Goal: Obtain resource: Obtain resource

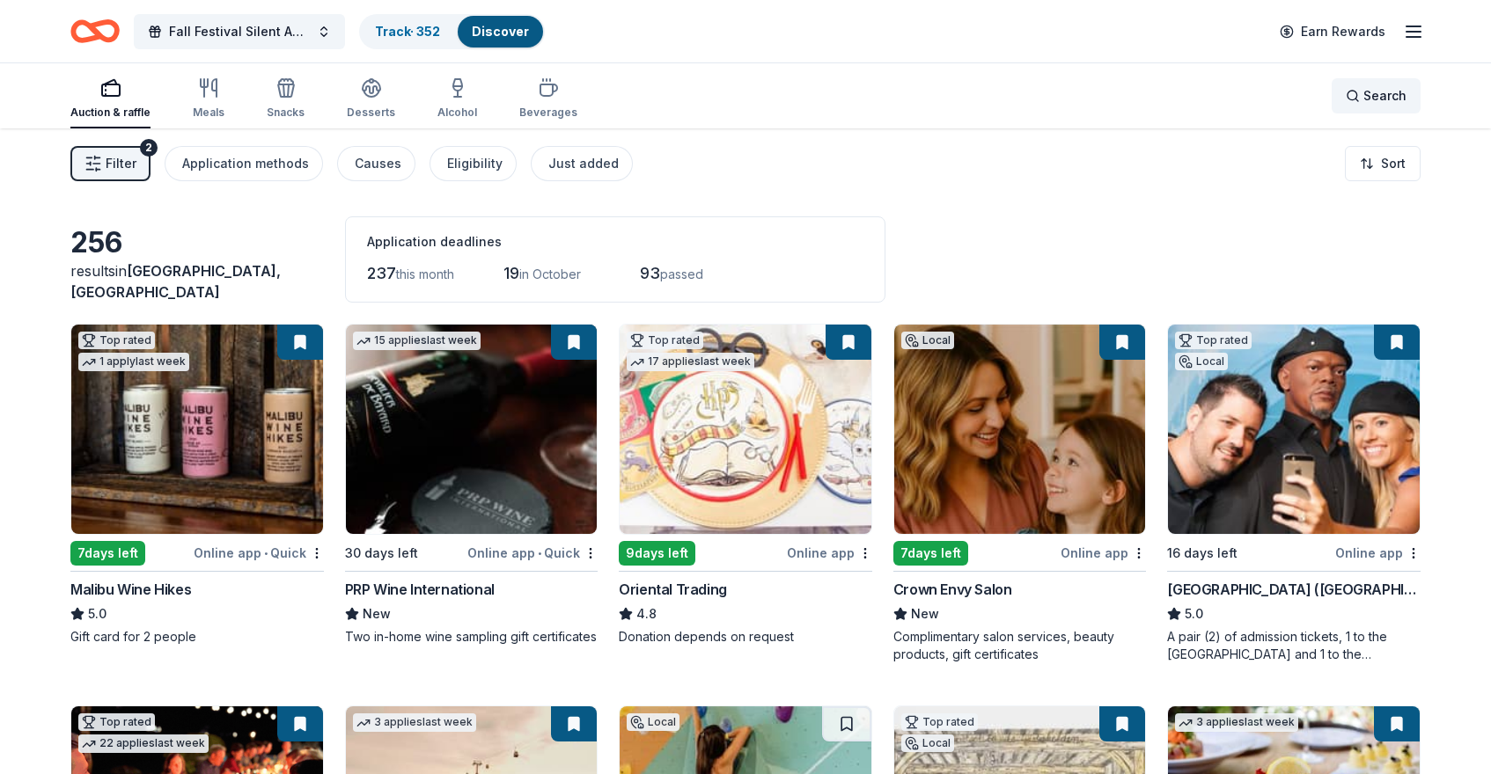
click at [1379, 101] on span "Search" at bounding box center [1384, 95] width 43 height 21
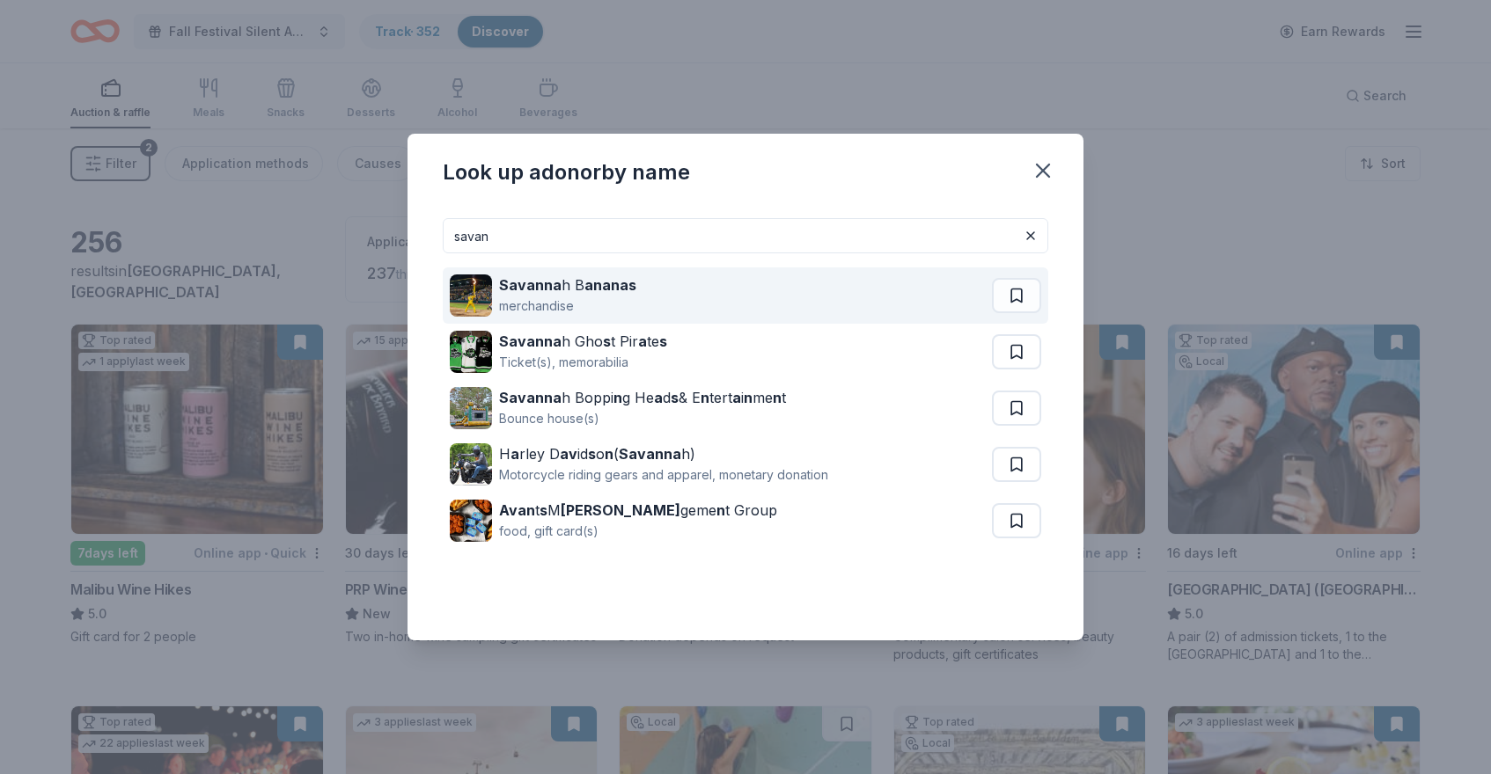
type input "savan"
click at [568, 286] on div "Savanna h B ananas" at bounding box center [567, 285] width 137 height 21
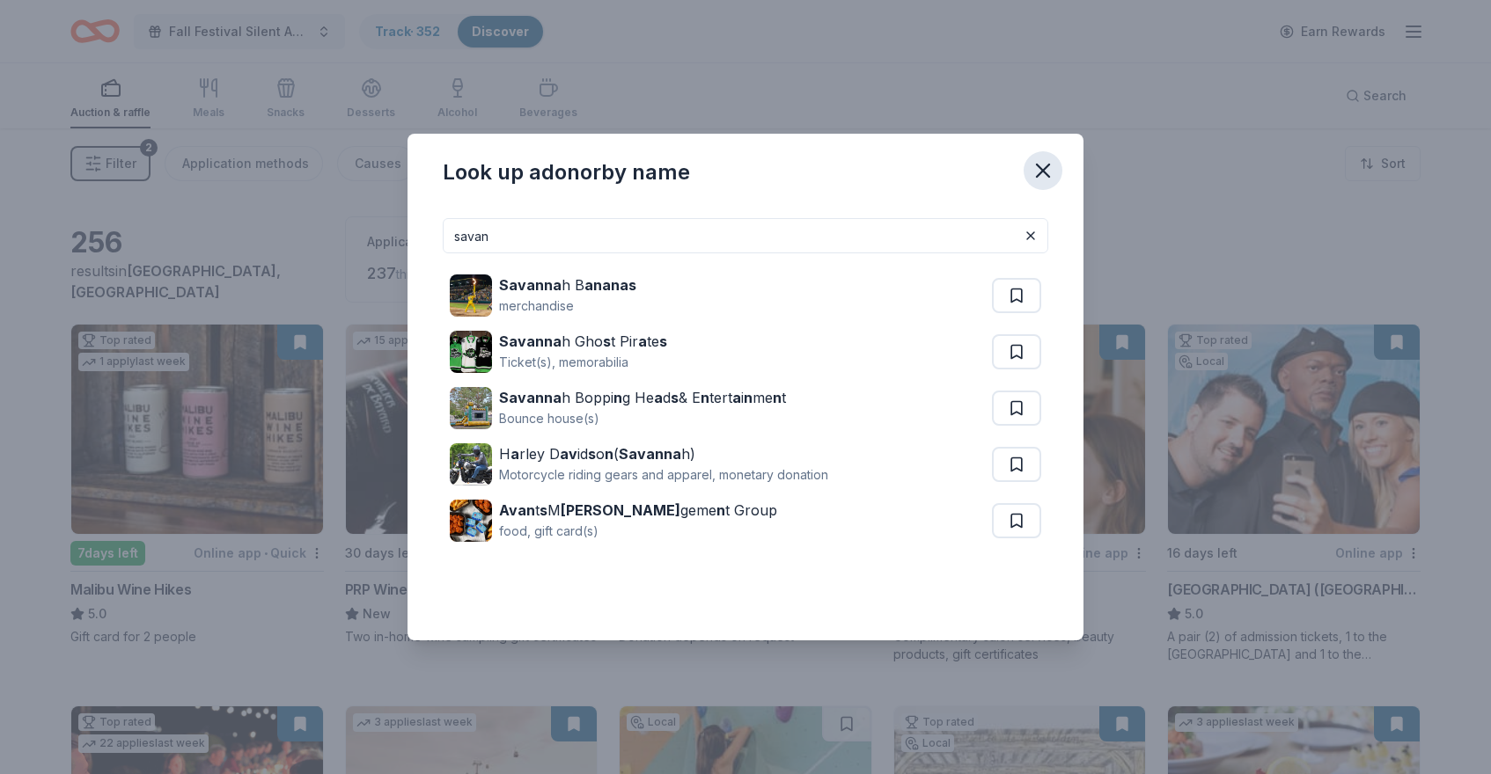
click at [1044, 170] on icon "button" at bounding box center [1043, 171] width 12 height 12
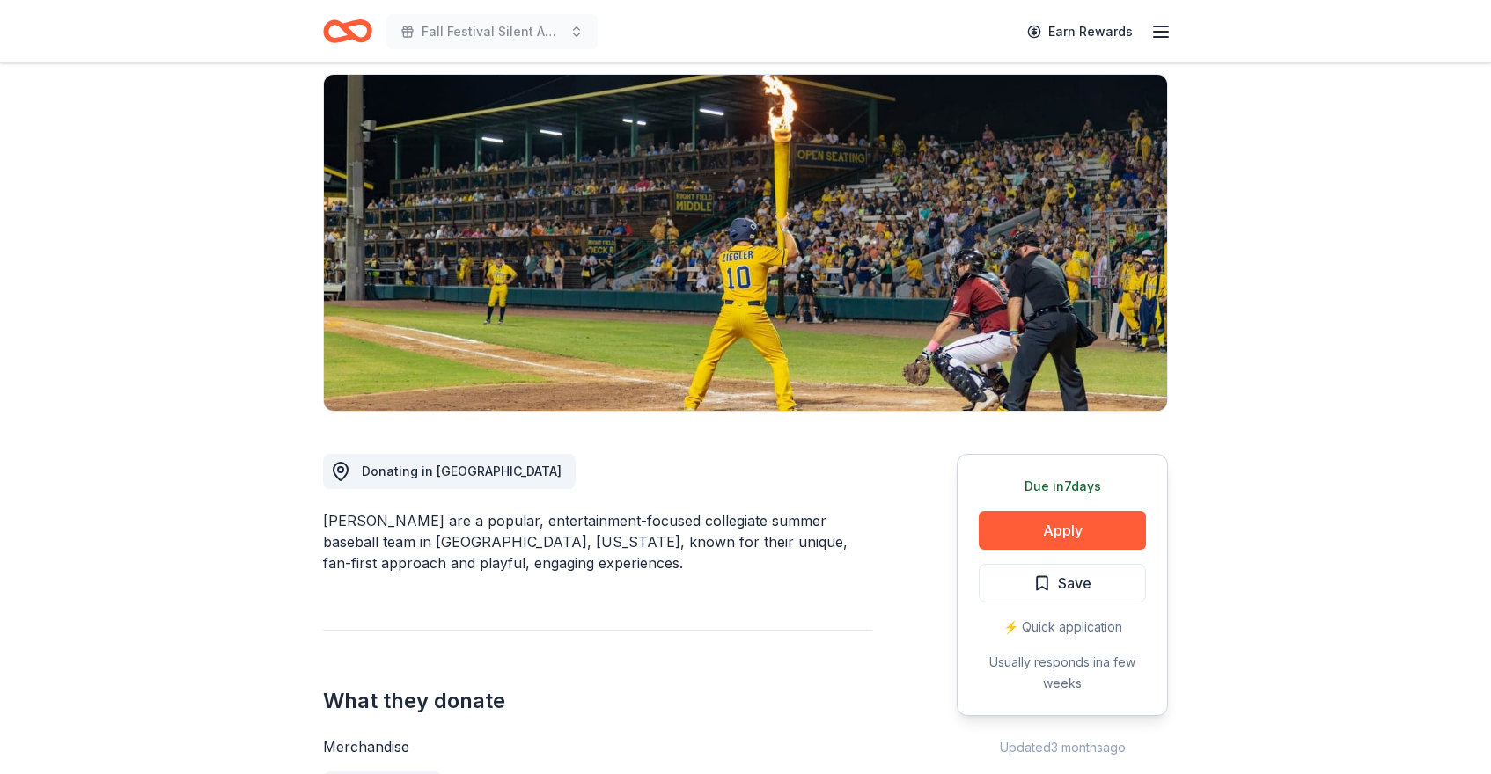
scroll to position [119, 0]
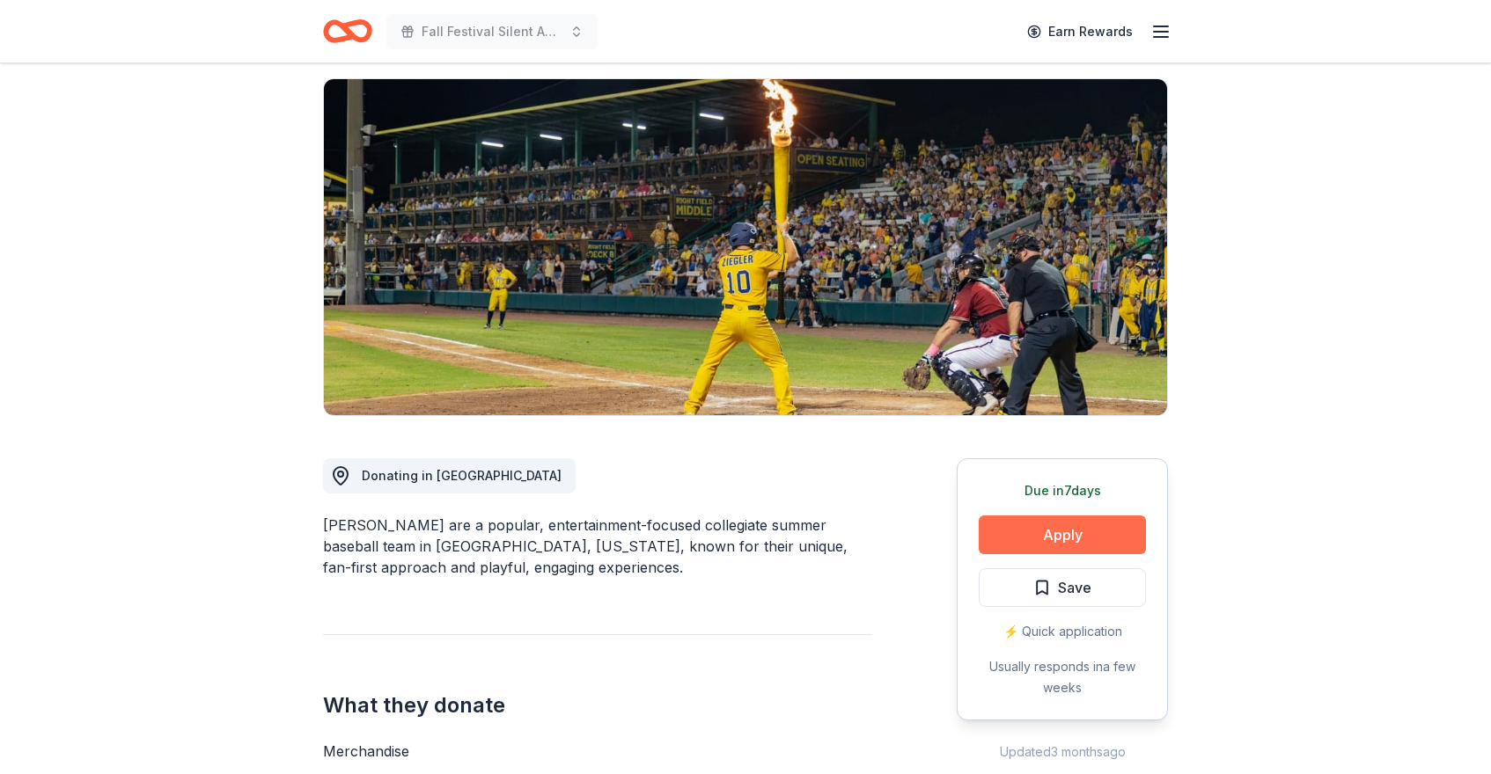
click at [1060, 532] on button "Apply" at bounding box center [1062, 535] width 167 height 39
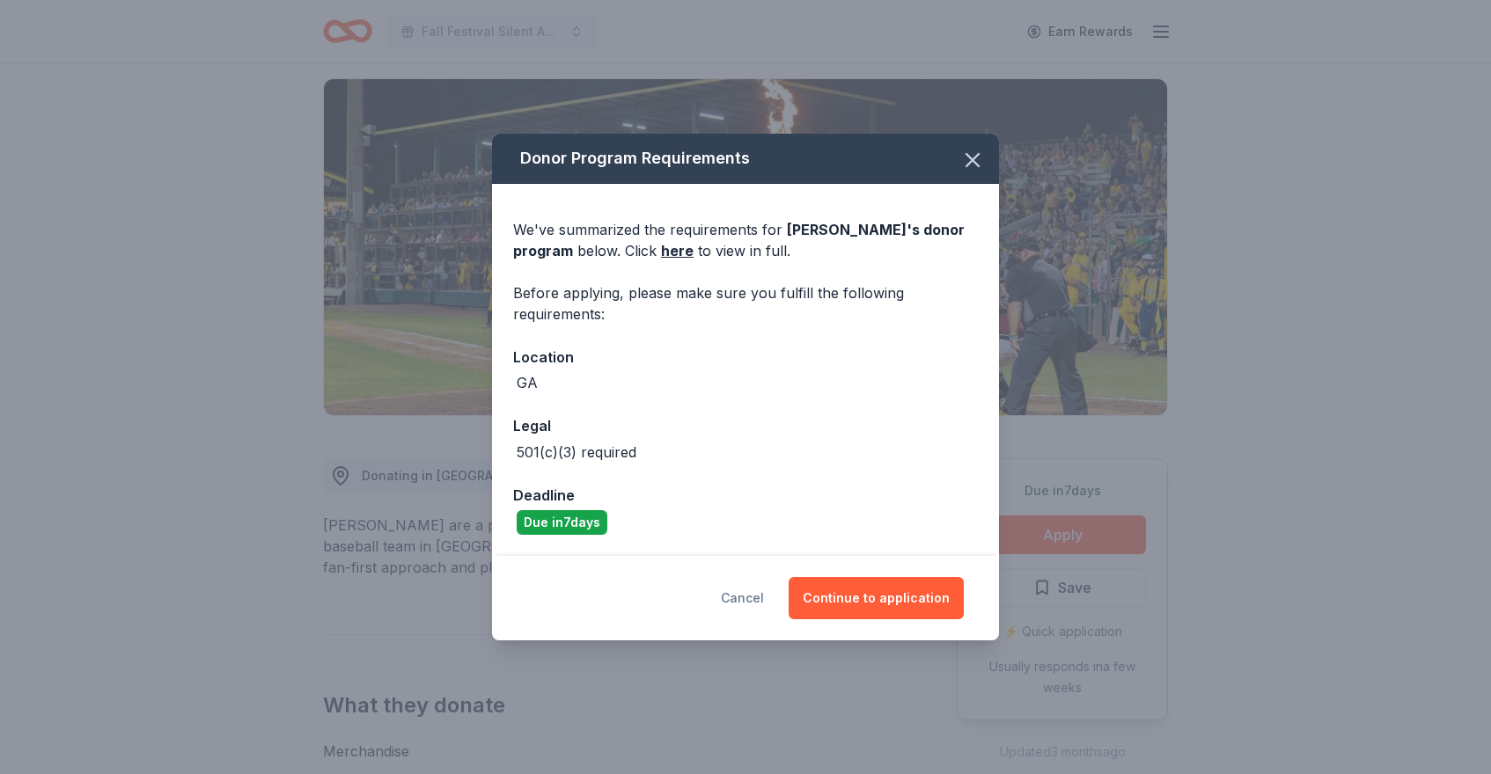
click at [751, 604] on button "Cancel" at bounding box center [742, 598] width 43 height 42
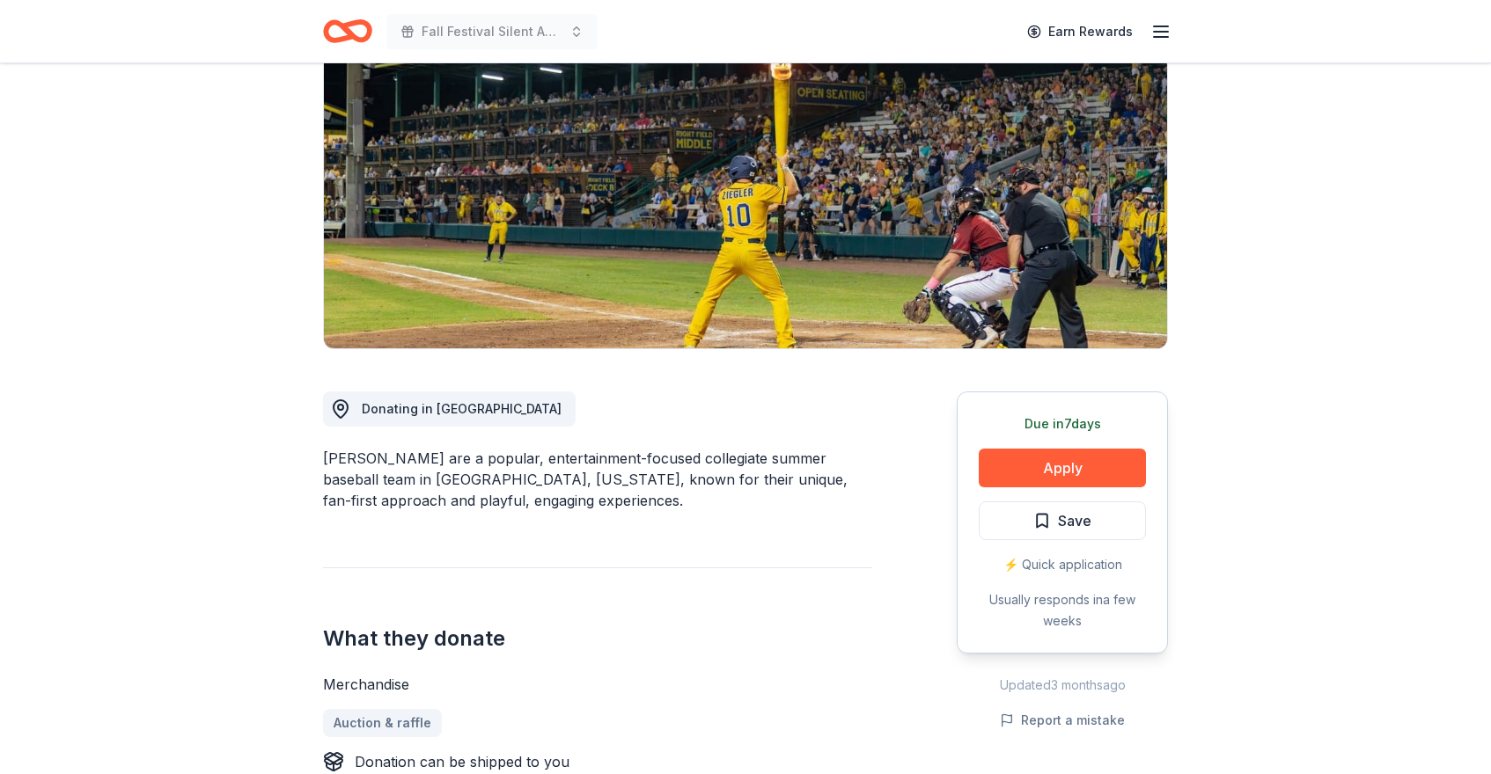
scroll to position [0, 0]
